Goal: Transaction & Acquisition: Obtain resource

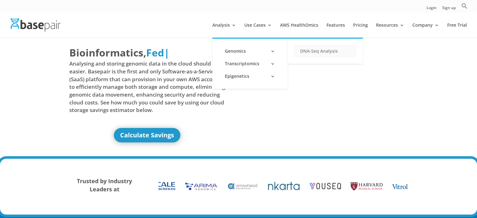
click at [321, 50] on link "DNA-Seq Analysis" at bounding box center [325, 51] width 63 height 13
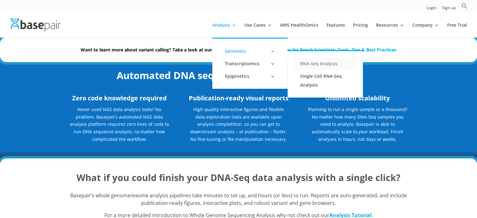
click at [324, 62] on link "RNA-Seq Analysis" at bounding box center [325, 63] width 63 height 13
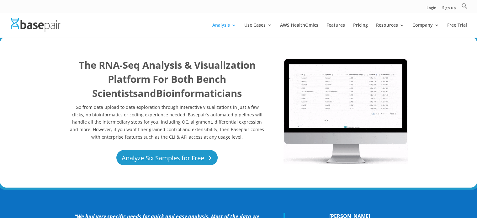
click at [182, 160] on link "Analyze Six Samples for Free" at bounding box center [166, 157] width 101 height 15
